Goal: Information Seeking & Learning: Find specific fact

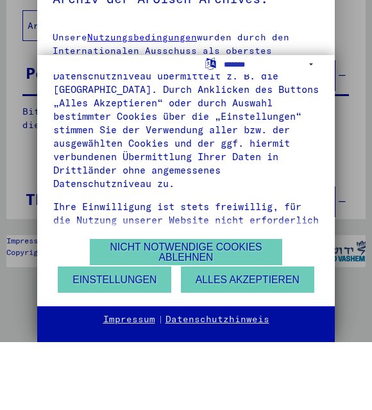
click at [253, 335] on button "Alles akzeptieren" at bounding box center [247, 348] width 133 height 26
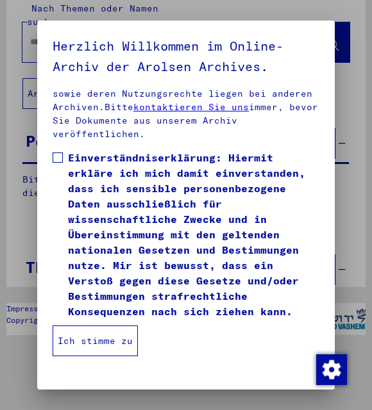
scroll to position [411, 0]
click at [60, 160] on span at bounding box center [58, 158] width 10 height 10
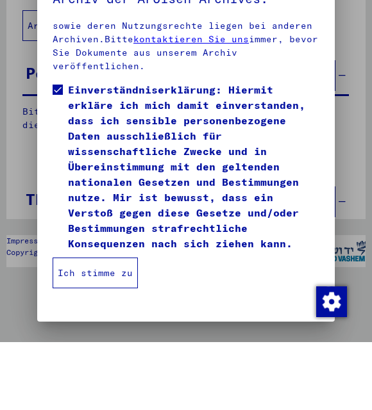
click at [90, 326] on button "Ich stimme zu" at bounding box center [95, 341] width 85 height 31
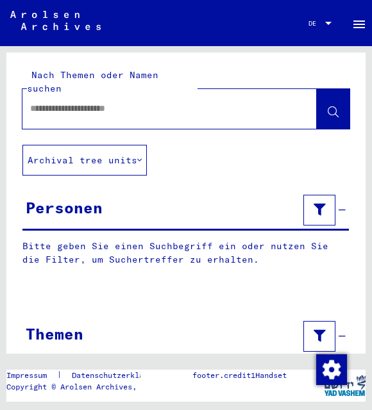
click at [72, 102] on input "text" at bounding box center [158, 108] width 256 height 13
click at [339, 94] on button at bounding box center [333, 109] width 33 height 40
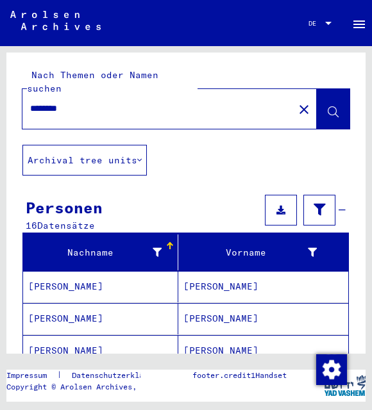
click at [31, 102] on input "********" at bounding box center [158, 108] width 256 height 13
type input "**********"
click at [341, 91] on button at bounding box center [333, 109] width 33 height 40
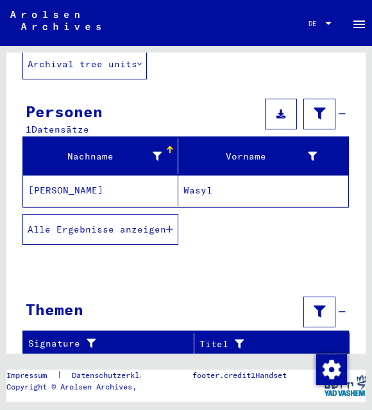
scroll to position [96, 0]
click at [128, 175] on mat-cell "[PERSON_NAME]" at bounding box center [100, 190] width 155 height 31
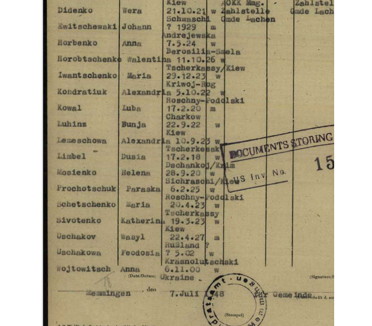
scroll to position [346, 0]
